Goal: Task Accomplishment & Management: Manage account settings

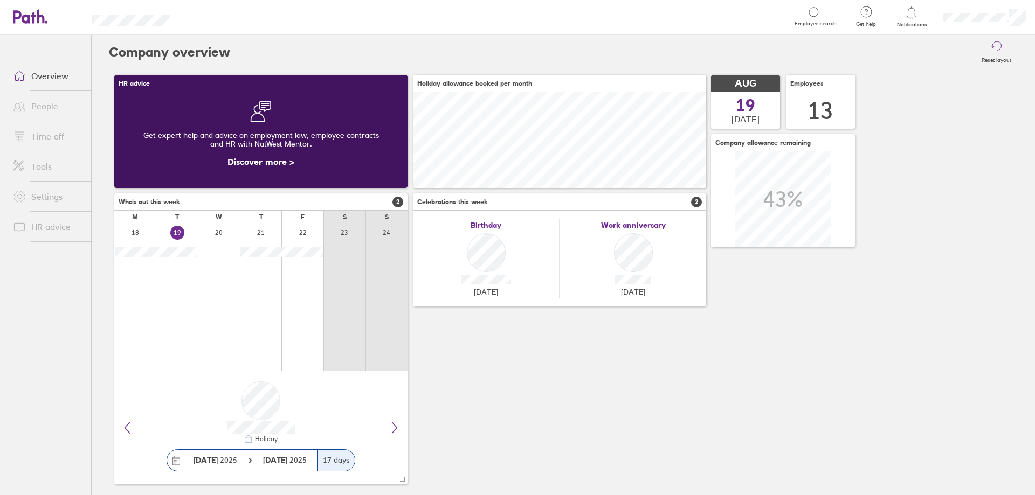
scroll to position [12, 0]
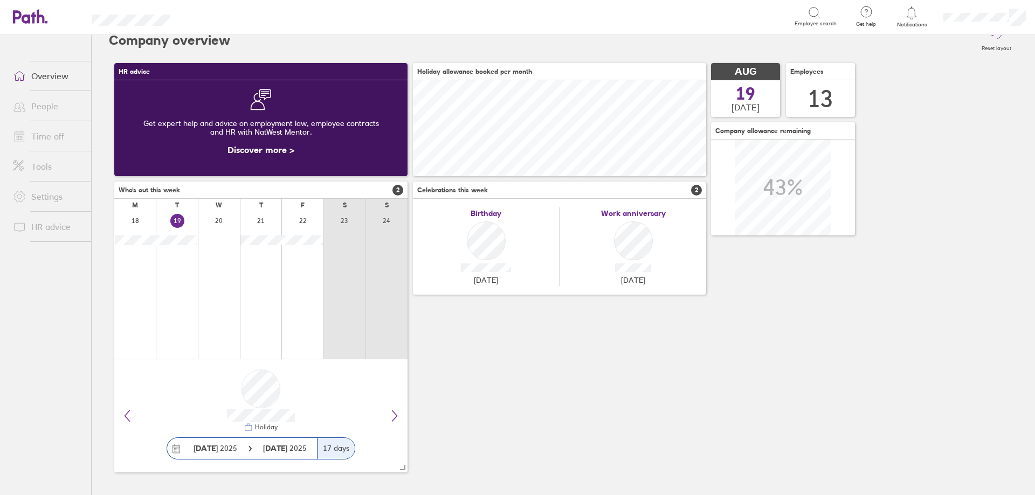
click at [908, 18] on icon at bounding box center [911, 12] width 13 height 13
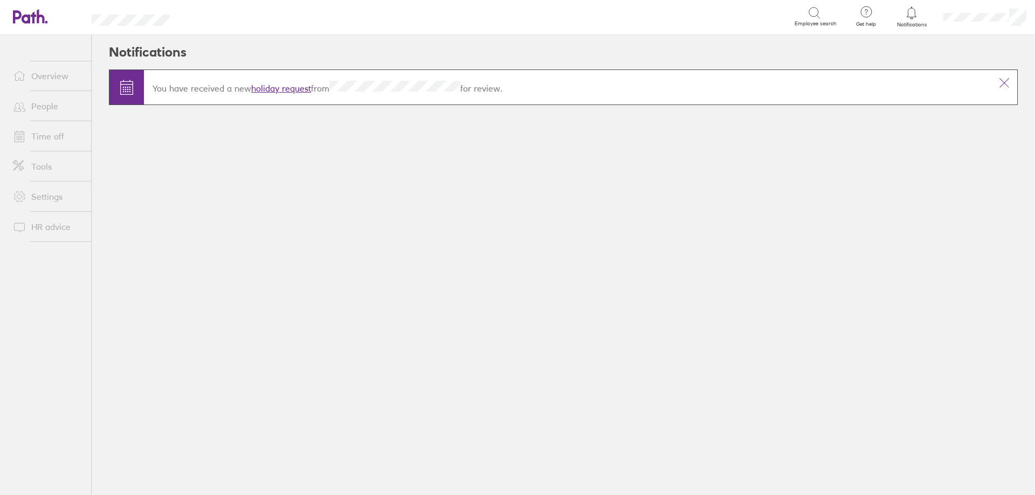
click at [264, 89] on link "holiday request" at bounding box center [281, 88] width 60 height 11
